Goal: Find contact information: Find contact information

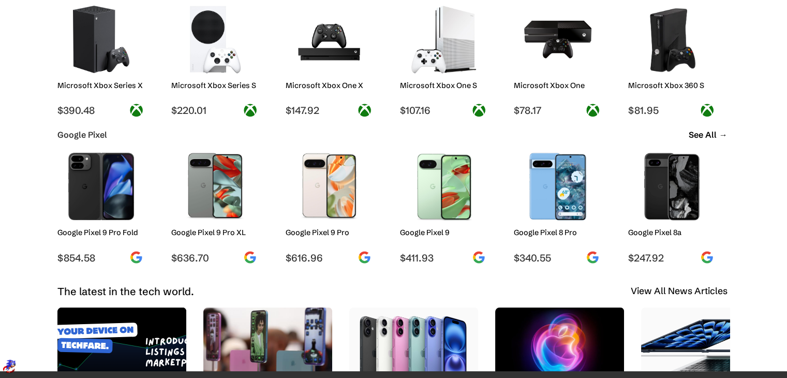
scroll to position [1902, 0]
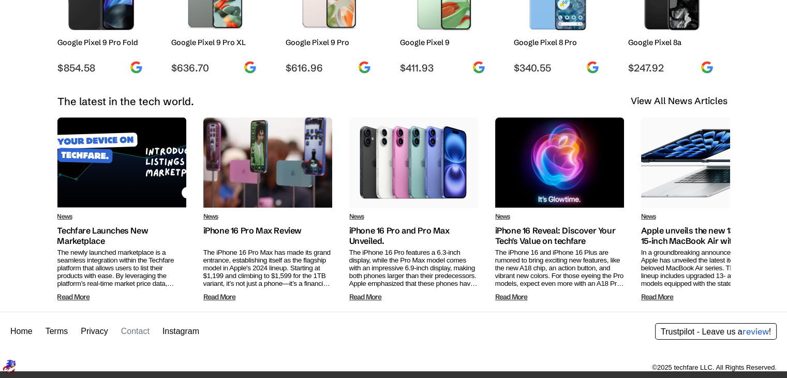
click at [129, 334] on link "Contact" at bounding box center [135, 330] width 28 height 9
click at [123, 330] on link "Contact" at bounding box center [135, 330] width 28 height 9
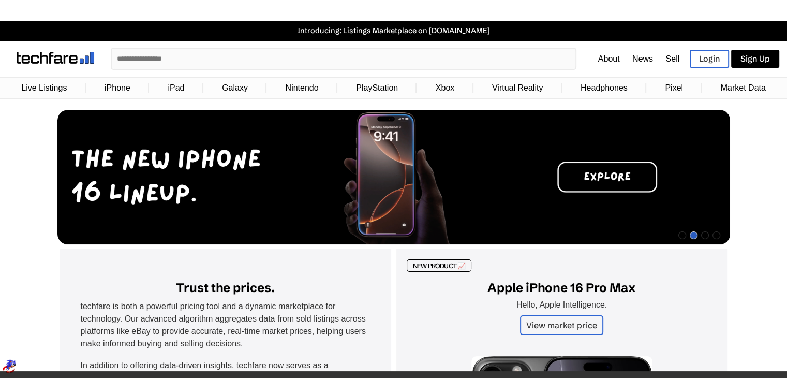
click at [605, 58] on link "About" at bounding box center [609, 58] width 22 height 9
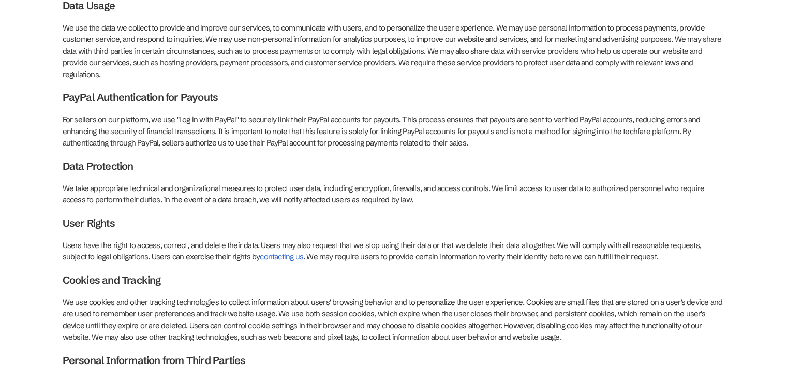
scroll to position [468, 0]
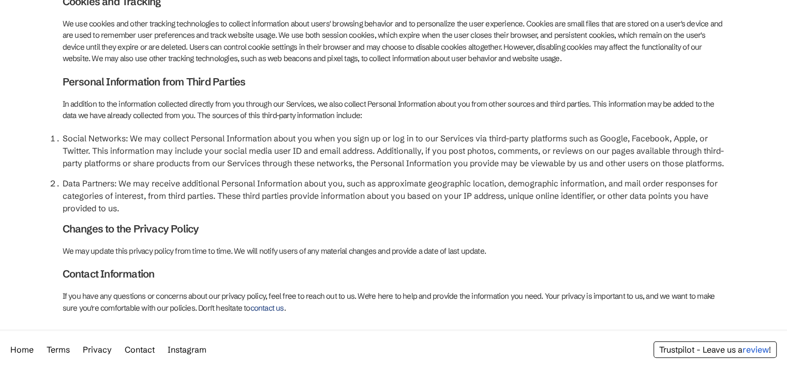
click at [250, 303] on link "contact us" at bounding box center [267, 308] width 34 height 10
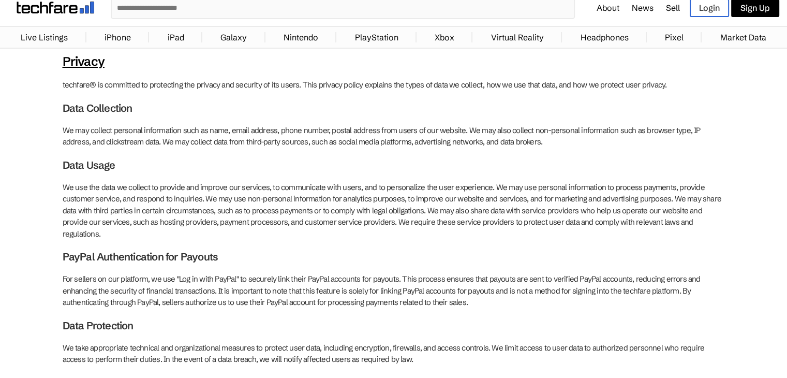
scroll to position [0, 0]
